Goal: Information Seeking & Learning: Find specific page/section

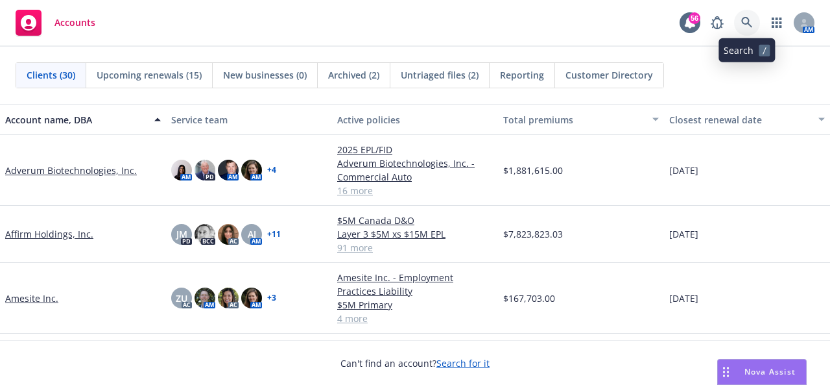
click at [744, 19] on icon at bounding box center [747, 23] width 12 height 12
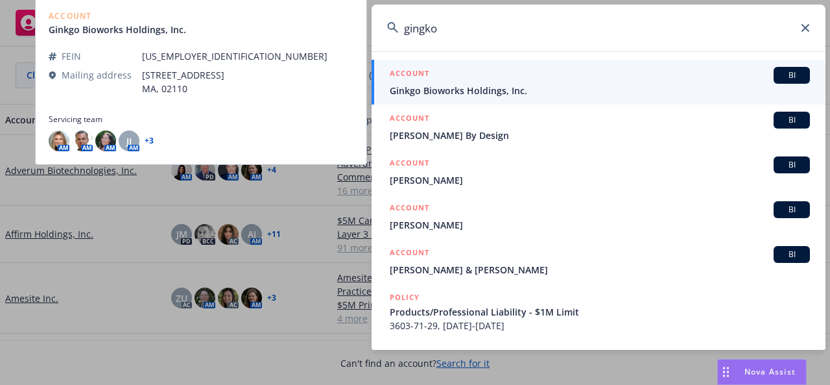
type input "gingko"
click at [503, 87] on span "Ginkgo Bioworks Holdings, Inc." at bounding box center [600, 91] width 420 height 14
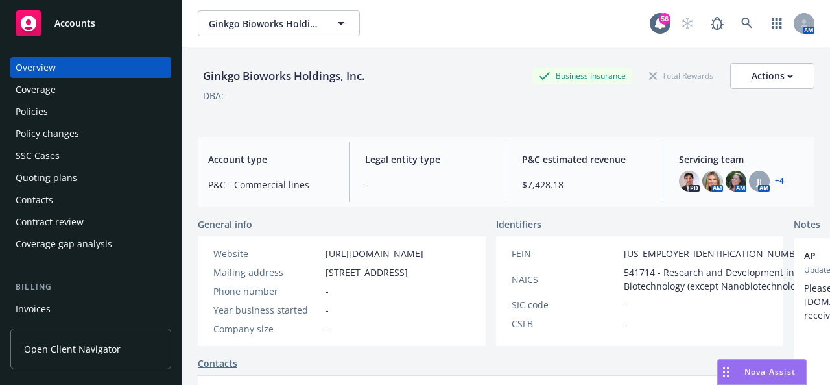
click at [19, 107] on div "Policies" at bounding box center [32, 111] width 32 height 21
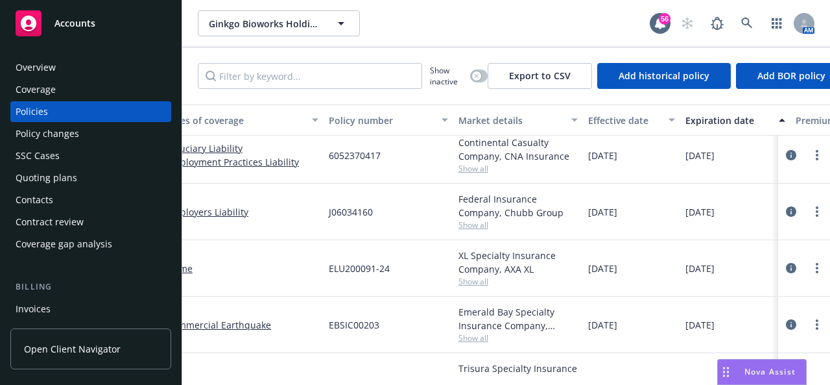
scroll to position [584, 0]
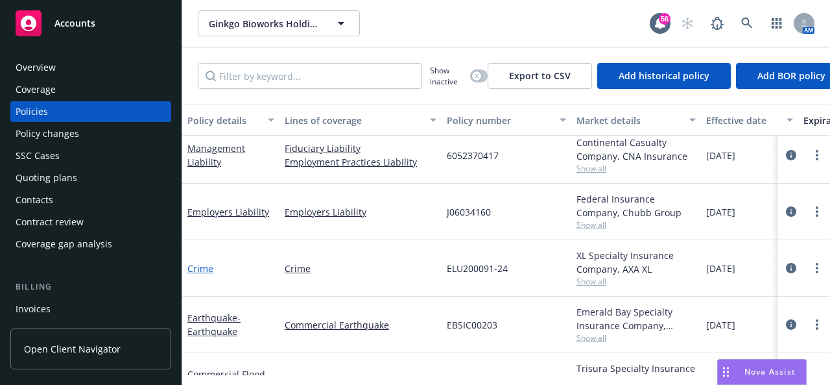
click at [205, 269] on link "Crime" at bounding box center [200, 268] width 26 height 12
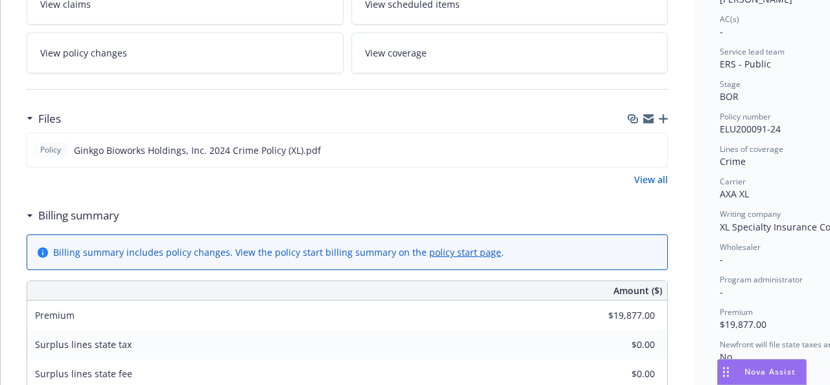
scroll to position [324, 0]
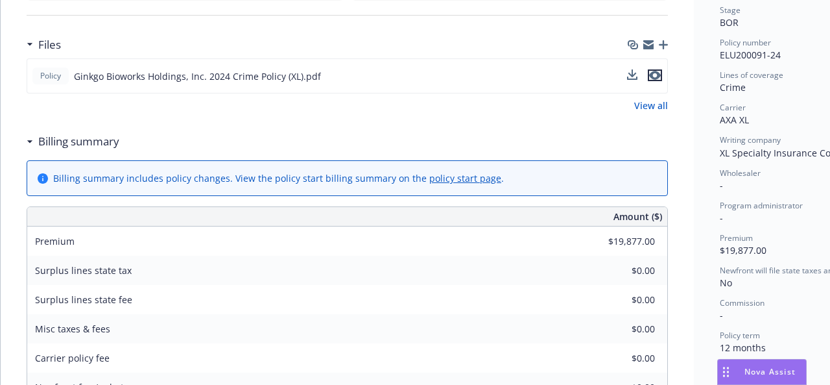
click at [658, 77] on icon "preview file" at bounding box center [655, 75] width 12 height 9
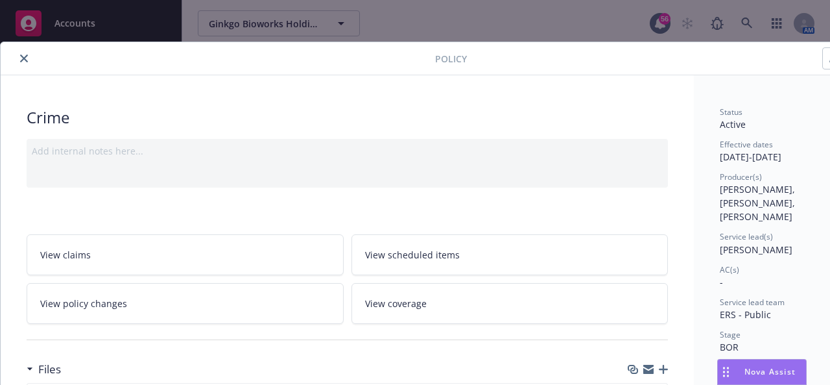
click at [20, 56] on icon "close" at bounding box center [24, 58] width 8 height 8
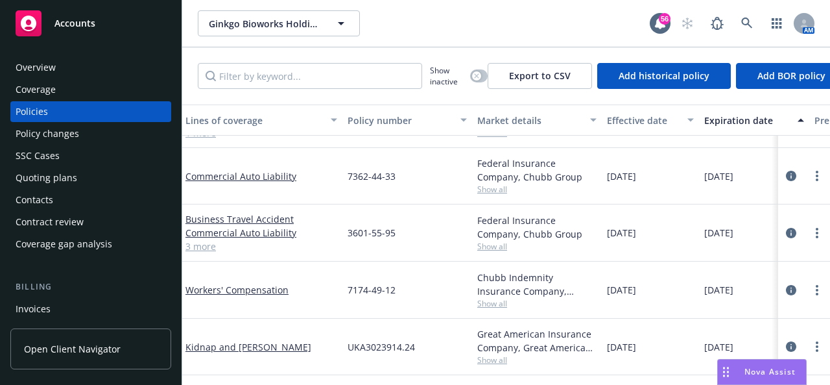
scroll to position [1039, 160]
